Goal: Communication & Community: Answer question/provide support

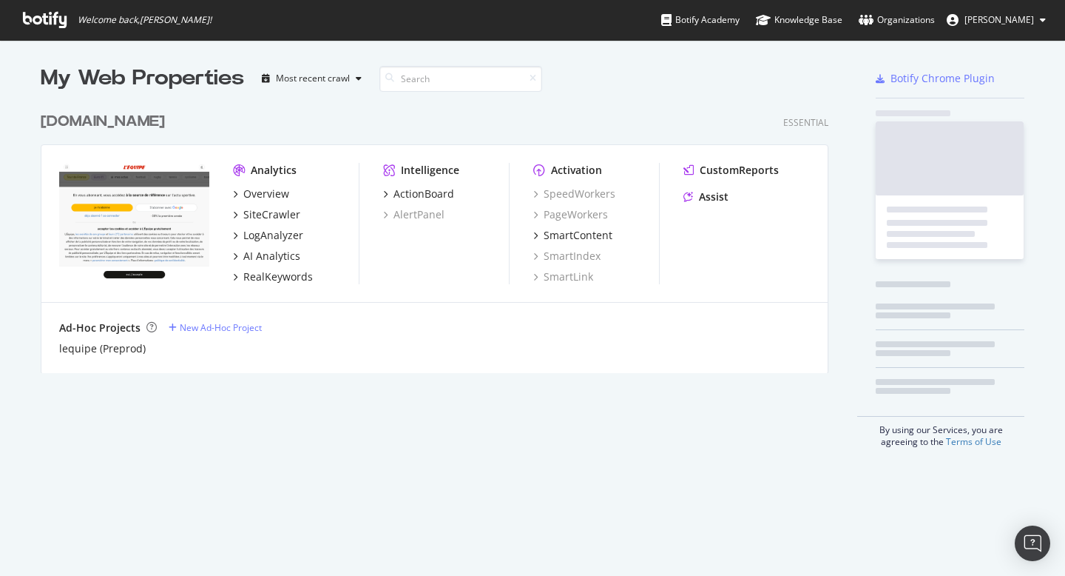
scroll to position [565, 1043]
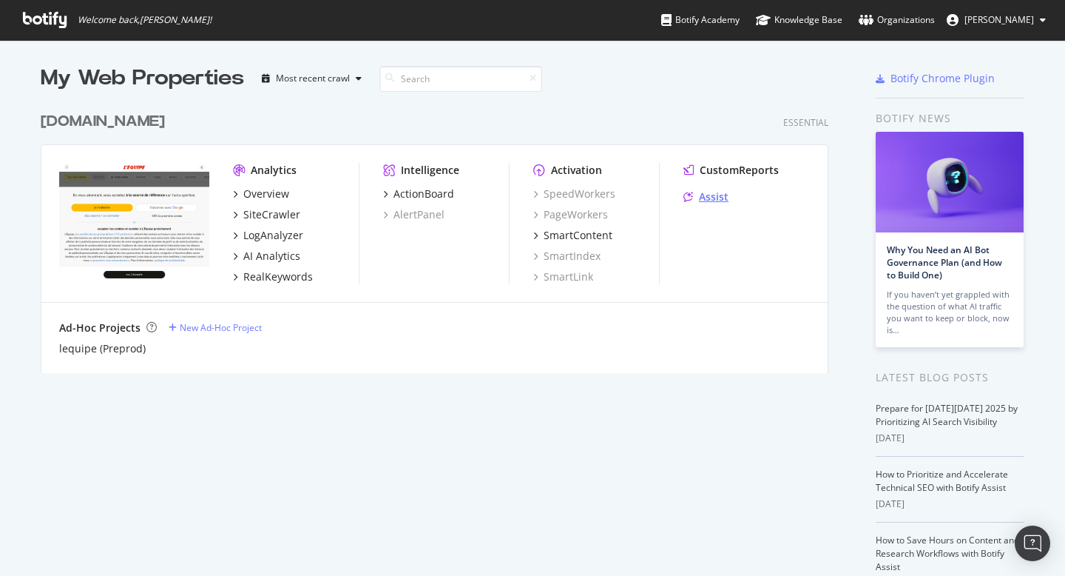
click at [702, 195] on div "Assist" at bounding box center [714, 196] width 30 height 15
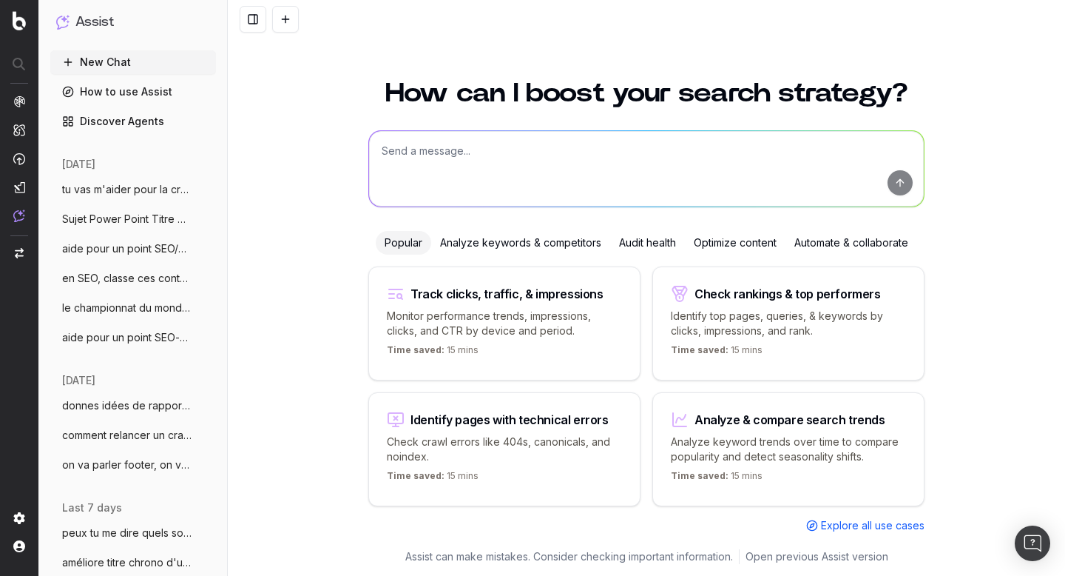
click at [83, 188] on span "tu vas m'aider pour la création de [PERSON_NAME]" at bounding box center [127, 189] width 130 height 15
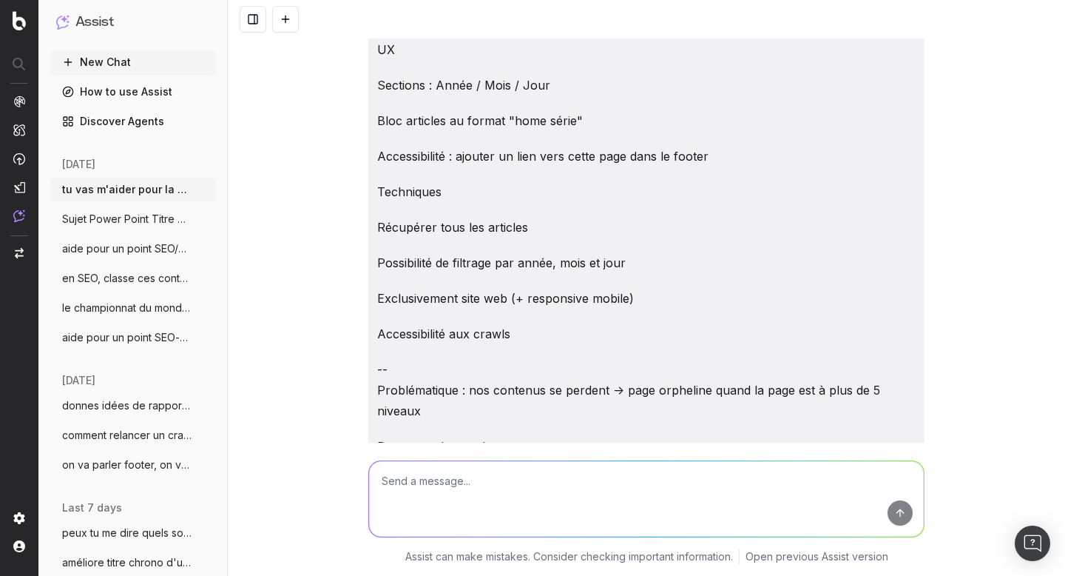
scroll to position [14257, 0]
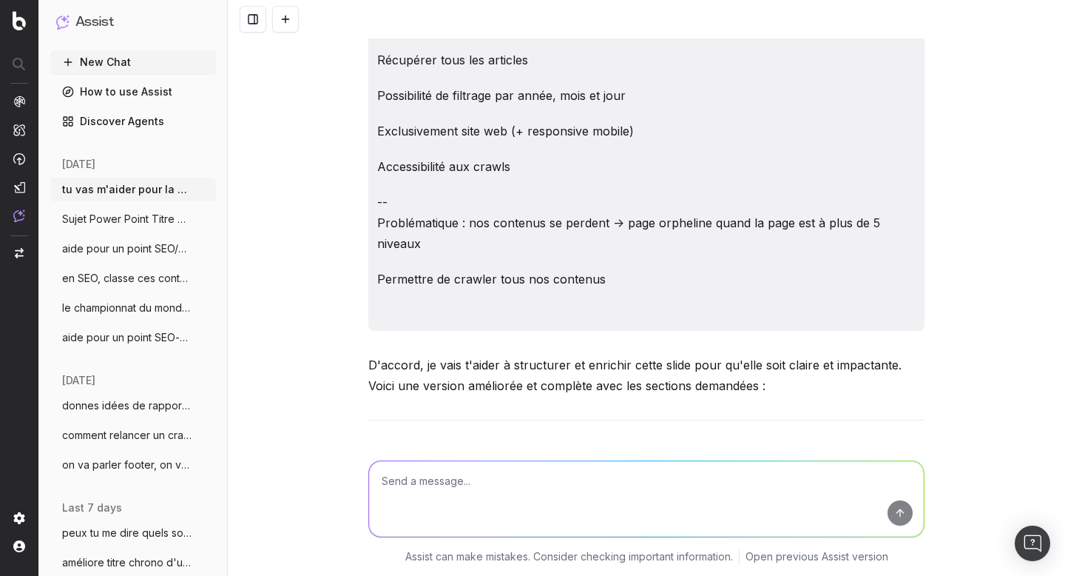
click at [89, 226] on span "Sujet Power Point Titre Discover Aide-mo" at bounding box center [127, 219] width 130 height 15
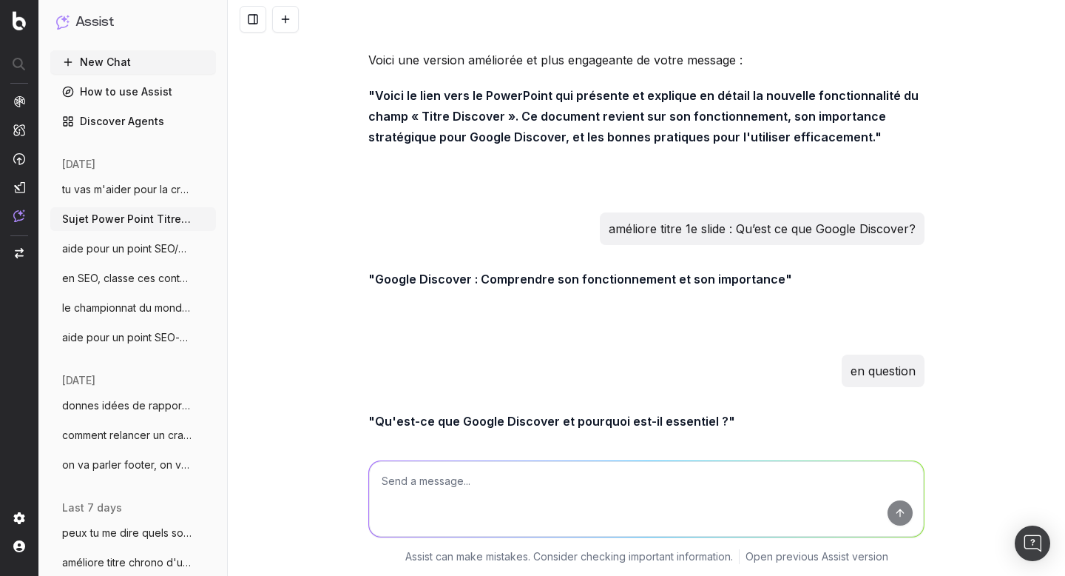
scroll to position [5609, 0]
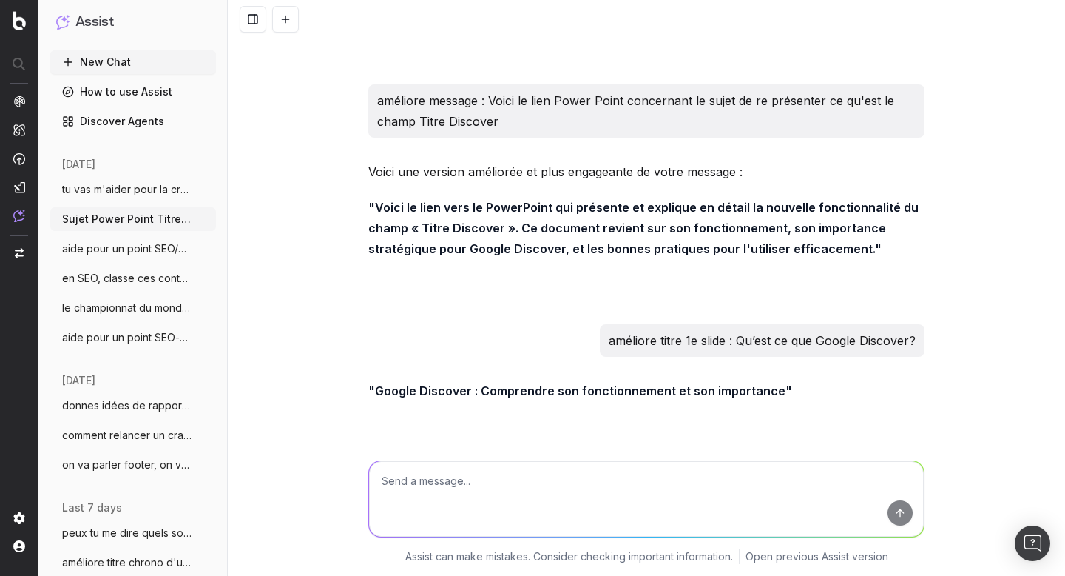
click at [115, 249] on span "aide pour un point SEO/Data, on va trait" at bounding box center [127, 248] width 130 height 15
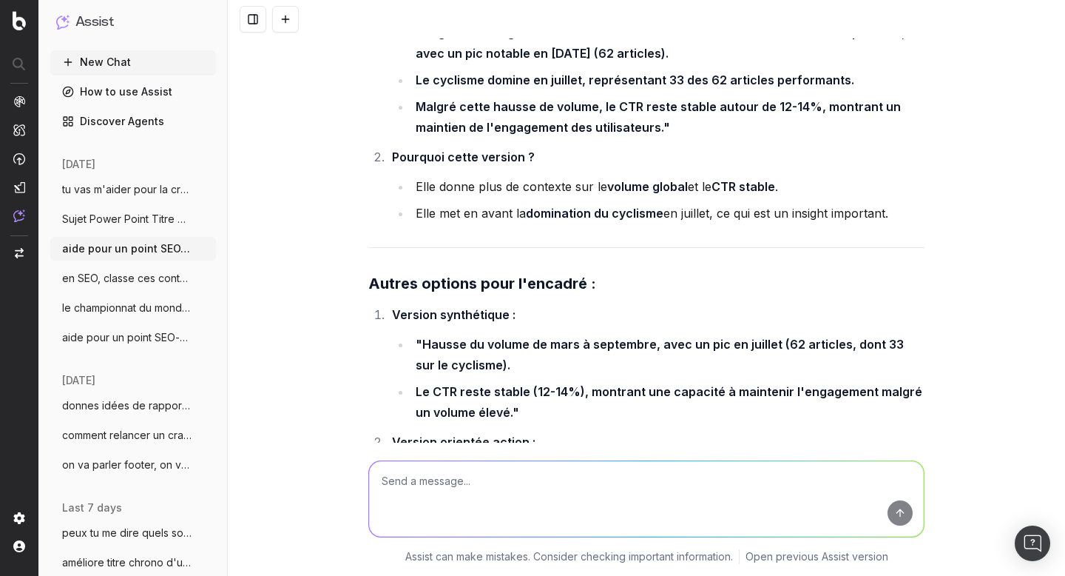
scroll to position [58841, 0]
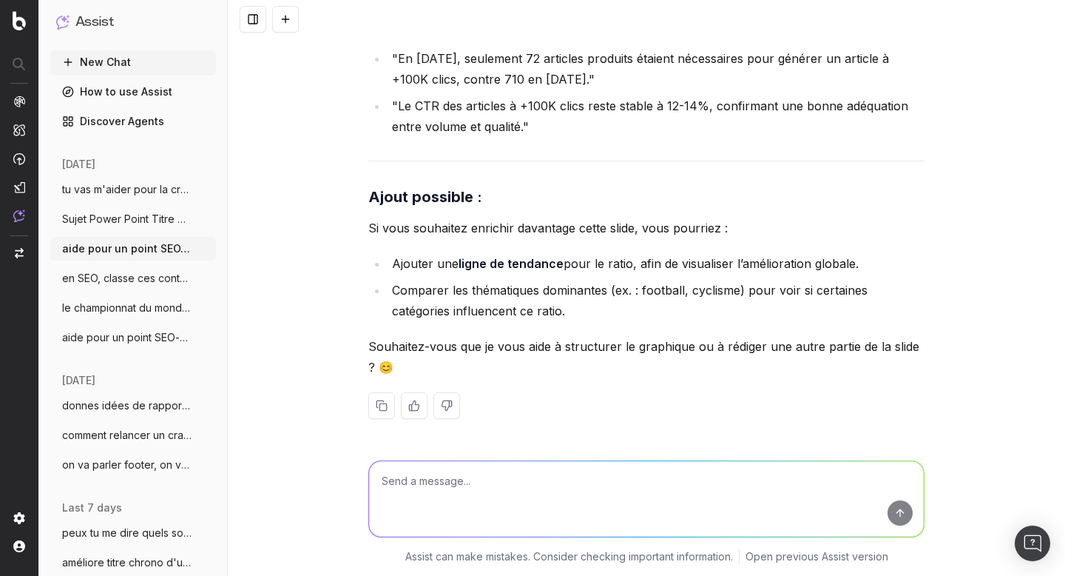
click at [116, 338] on span "aide pour un point SEO-date, je vais te" at bounding box center [127, 337] width 130 height 15
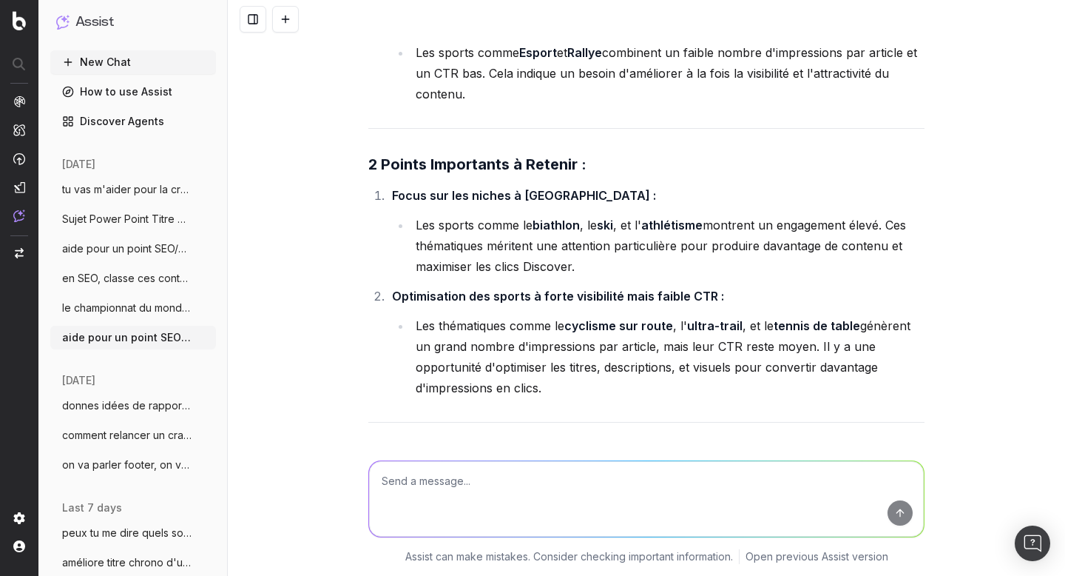
scroll to position [3789, 0]
